Goal: Find specific page/section: Find specific page/section

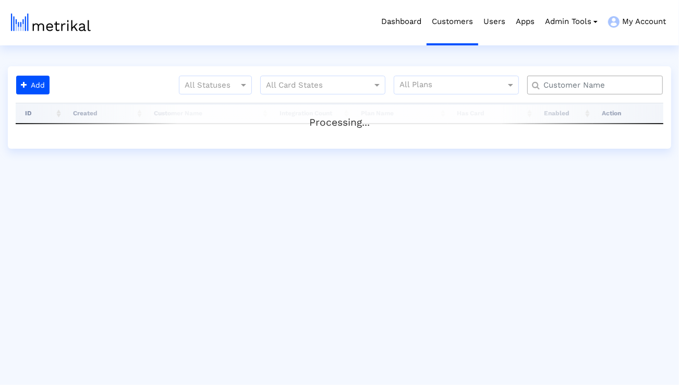
click at [565, 91] on div at bounding box center [595, 85] width 136 height 19
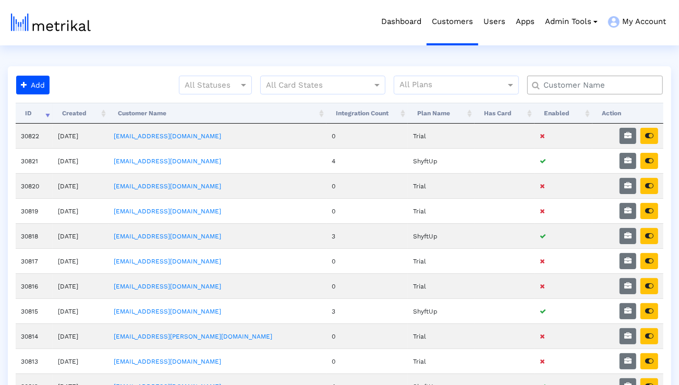
click at [564, 89] on input "text" at bounding box center [597, 85] width 123 height 11
type input "elevate"
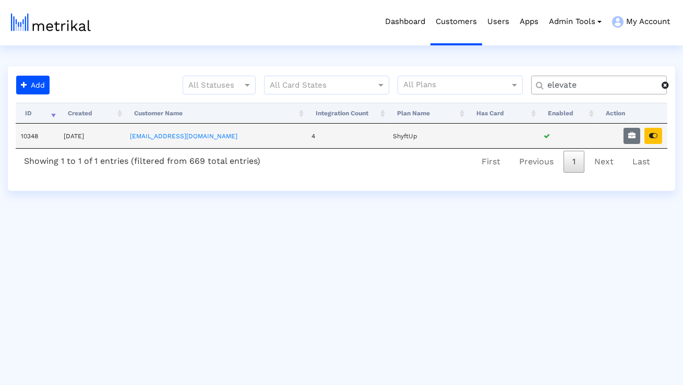
click at [655, 144] on td at bounding box center [631, 136] width 71 height 25
click at [655, 142] on button "button" at bounding box center [653, 136] width 18 height 16
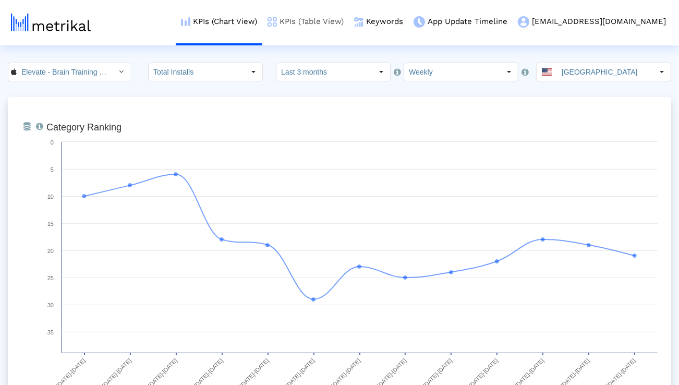
click at [349, 19] on link "KPIs (Table View)" at bounding box center [305, 21] width 87 height 43
